Goal: Task Accomplishment & Management: Complete application form

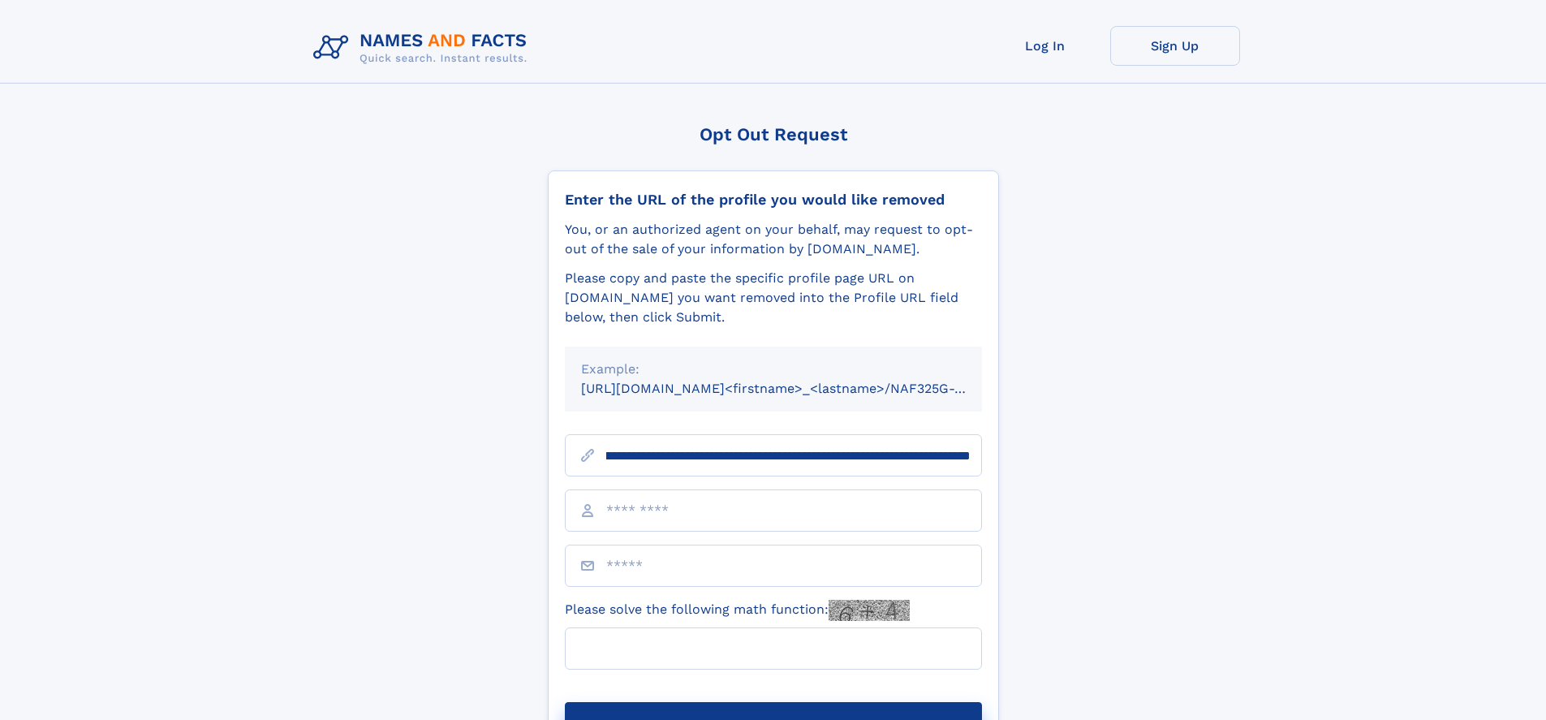
scroll to position [0, 211]
type input "**********"
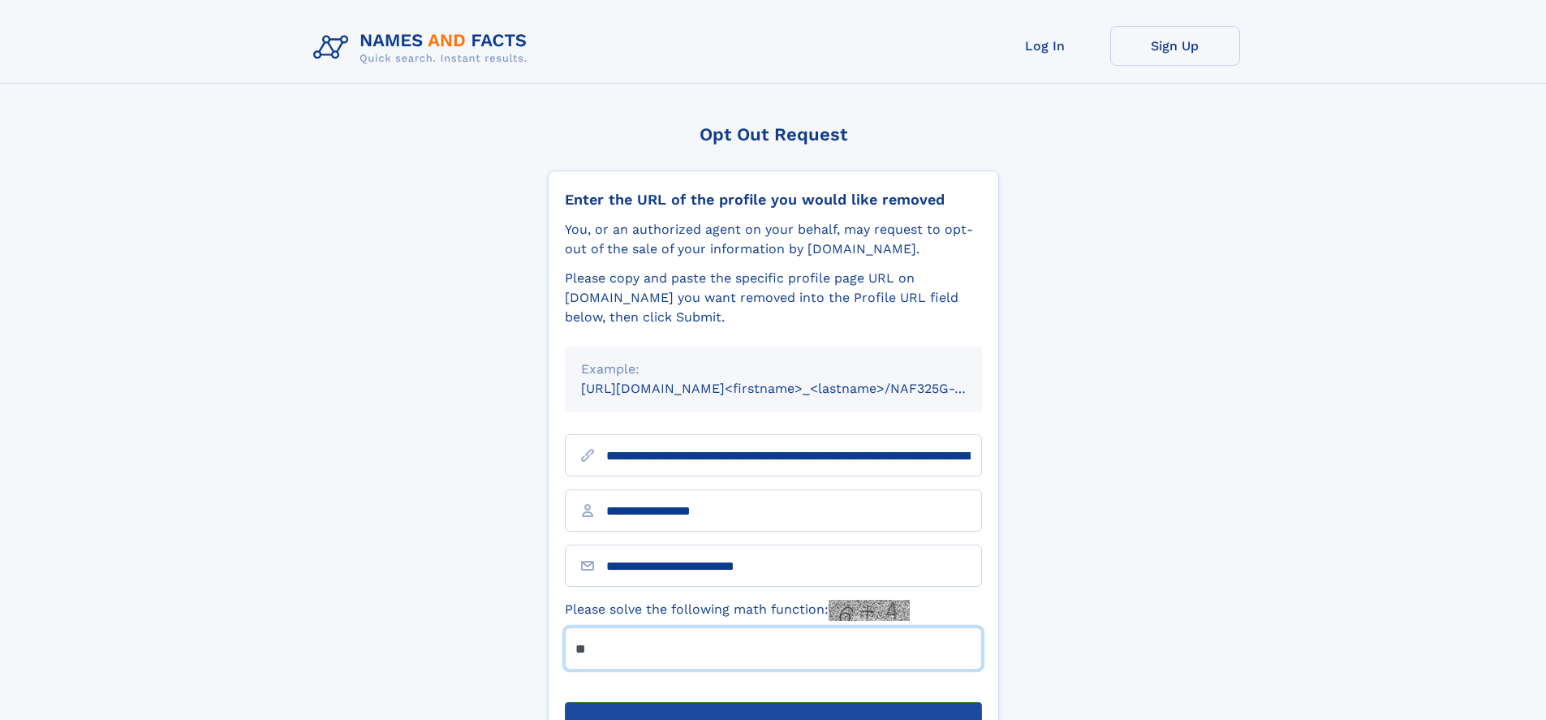
type input "**"
click at [772, 702] on button "Submit Opt Out Request" at bounding box center [773, 728] width 417 height 52
